Goal: Navigation & Orientation: Find specific page/section

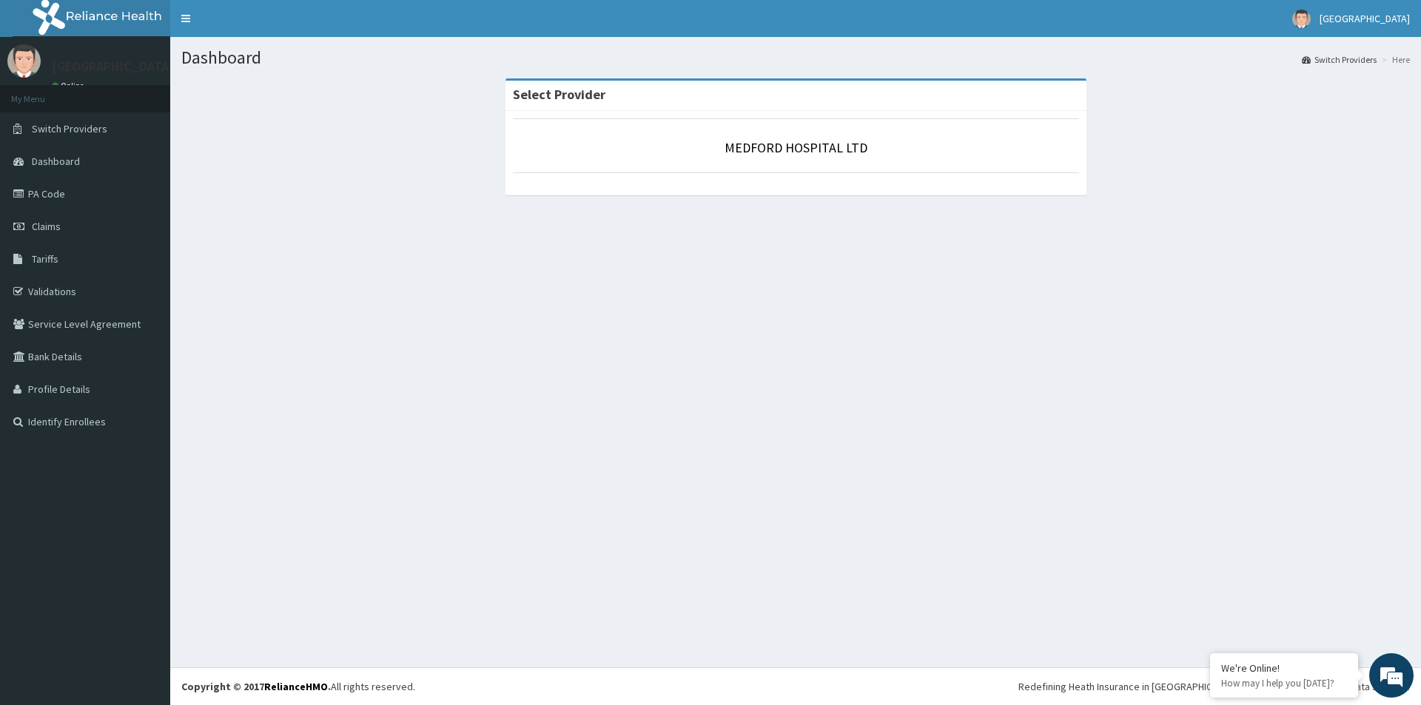
click at [72, 80] on div "Medford Hospital Online" at bounding box center [109, 69] width 137 height 50
click at [75, 13] on img at bounding box center [105, 18] width 184 height 37
click at [183, 16] on link "Toggle navigation" at bounding box center [185, 18] width 31 height 37
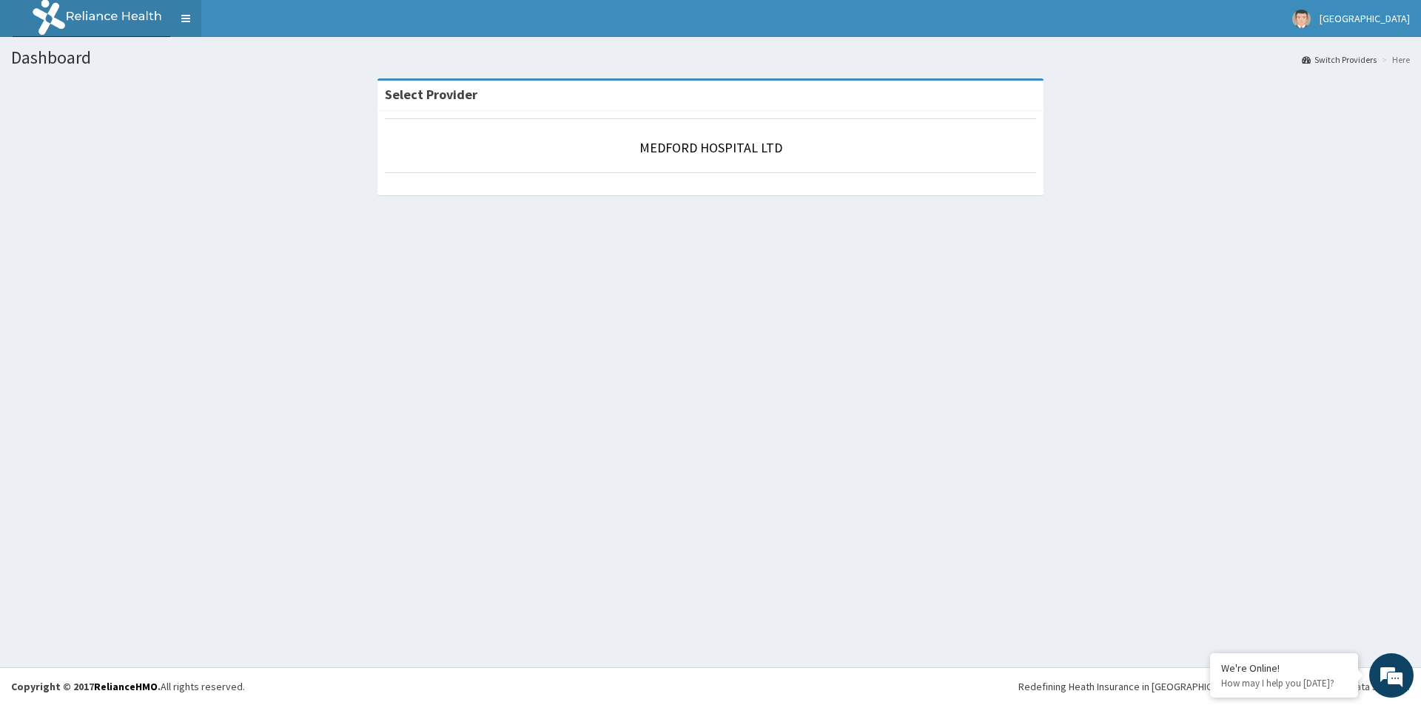
click at [186, 16] on link "Toggle navigation" at bounding box center [185, 18] width 31 height 37
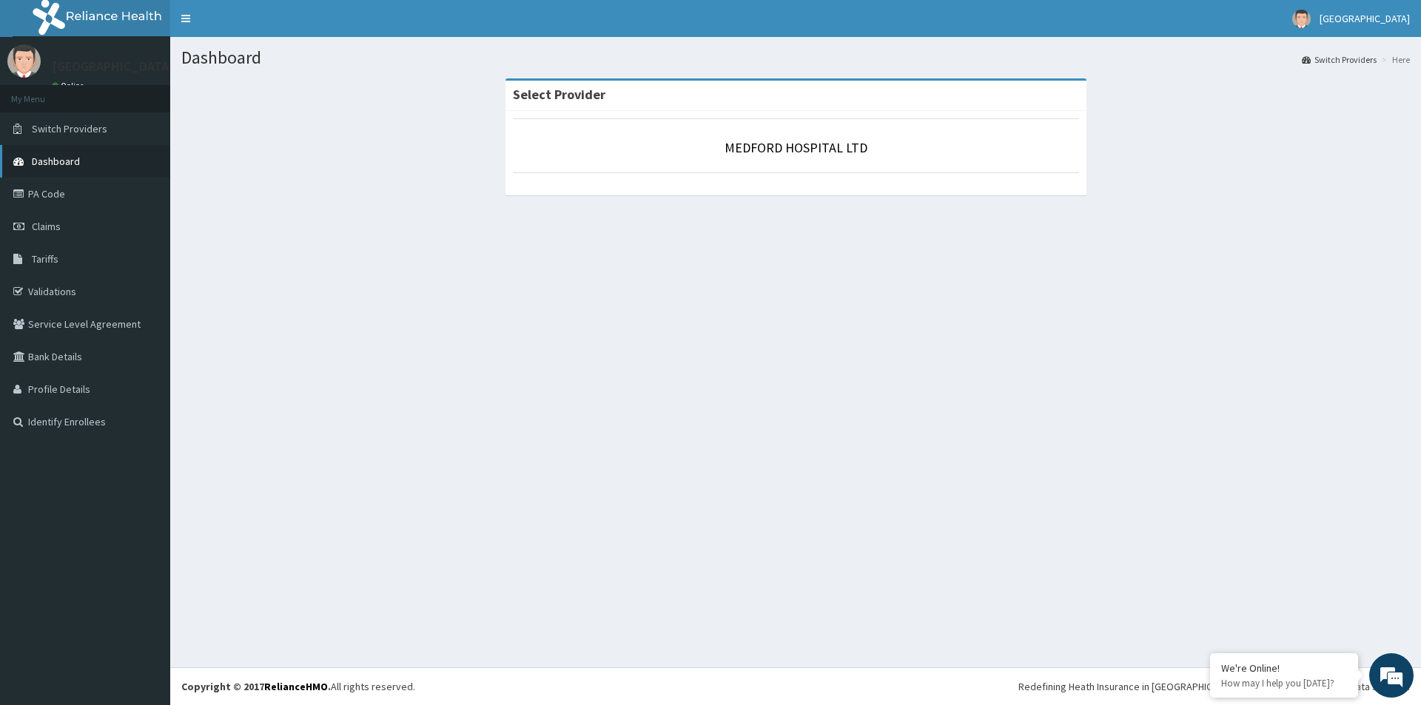
click at [76, 158] on span "Dashboard" at bounding box center [56, 161] width 48 height 13
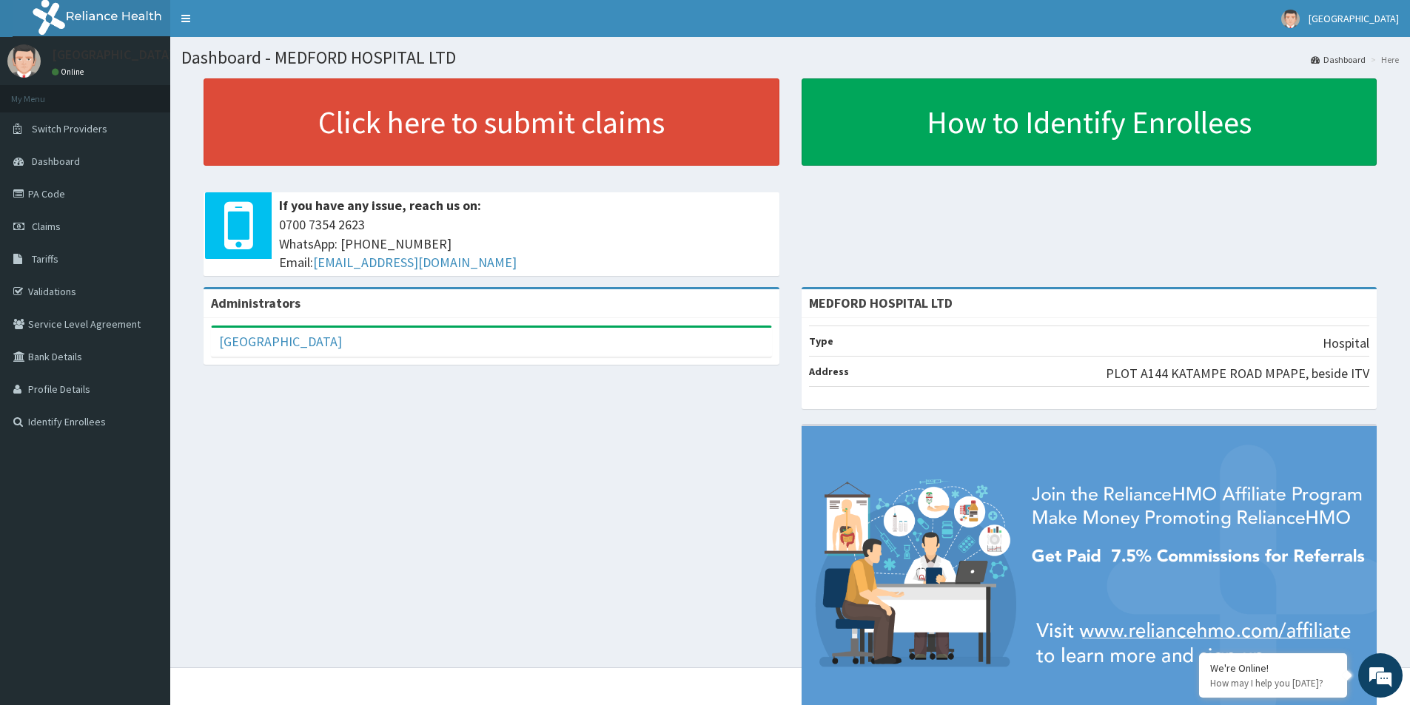
scroll to position [63, 0]
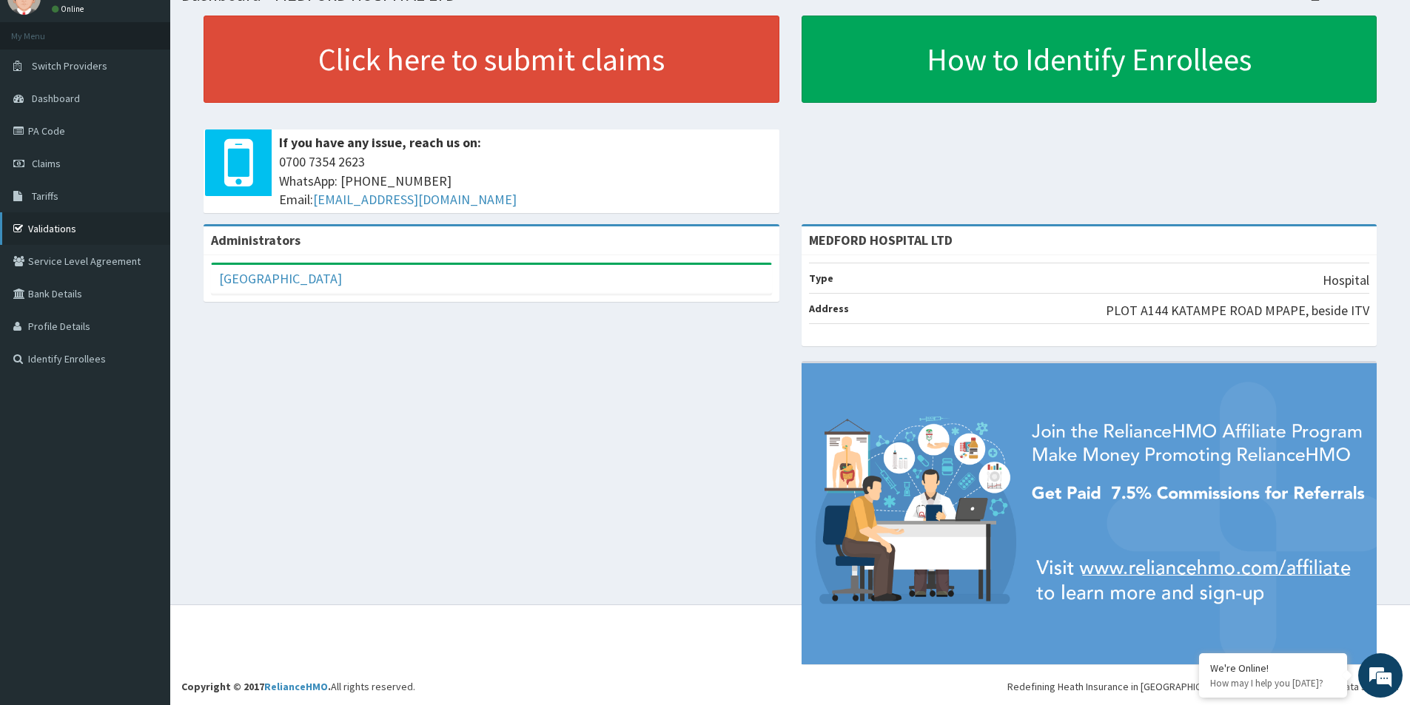
click at [72, 225] on link "Validations" at bounding box center [85, 228] width 170 height 33
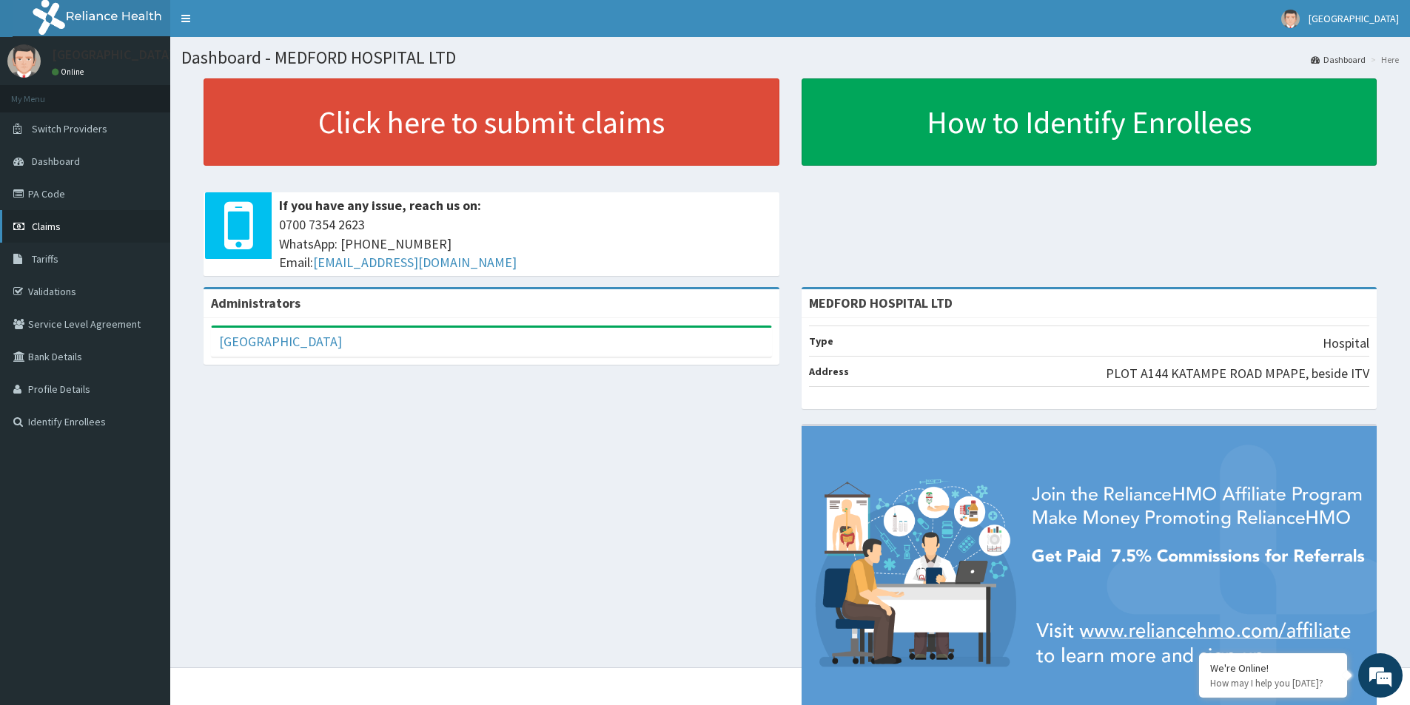
click at [66, 228] on link "Claims" at bounding box center [85, 226] width 170 height 33
